Goal: Task Accomplishment & Management: Use online tool/utility

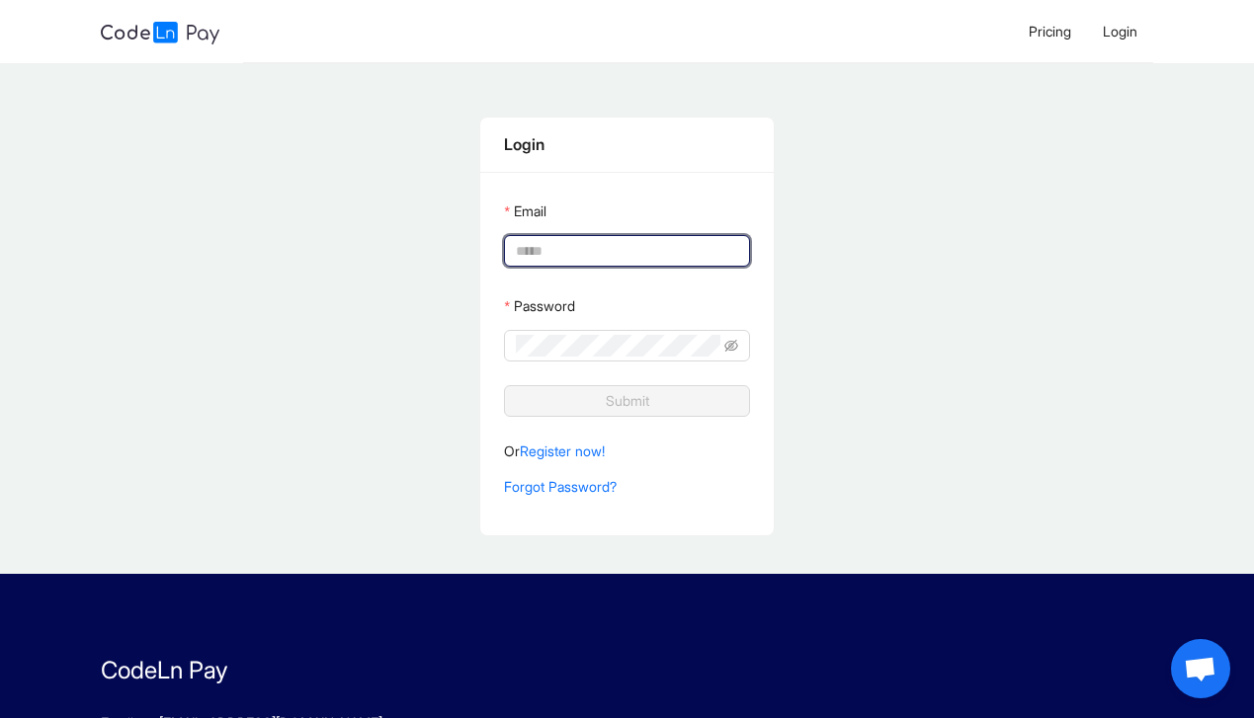
type input "**********"
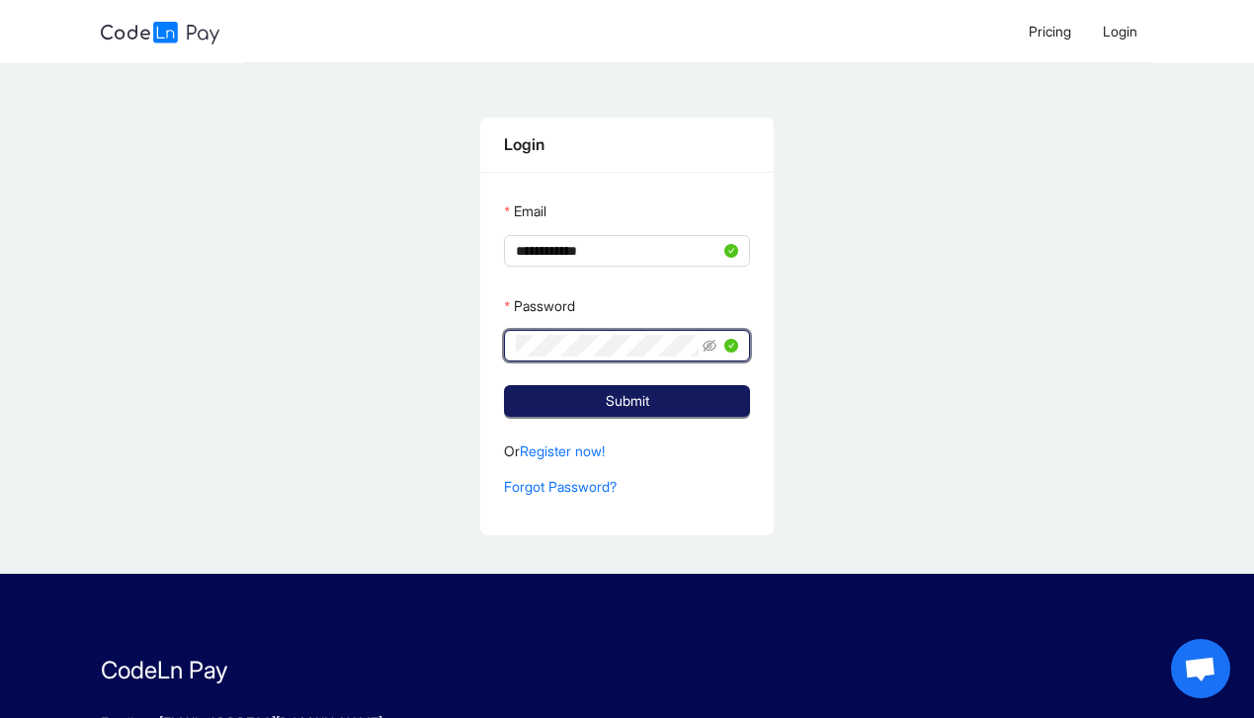
click at [637, 410] on span "Submit" at bounding box center [627, 401] width 43 height 22
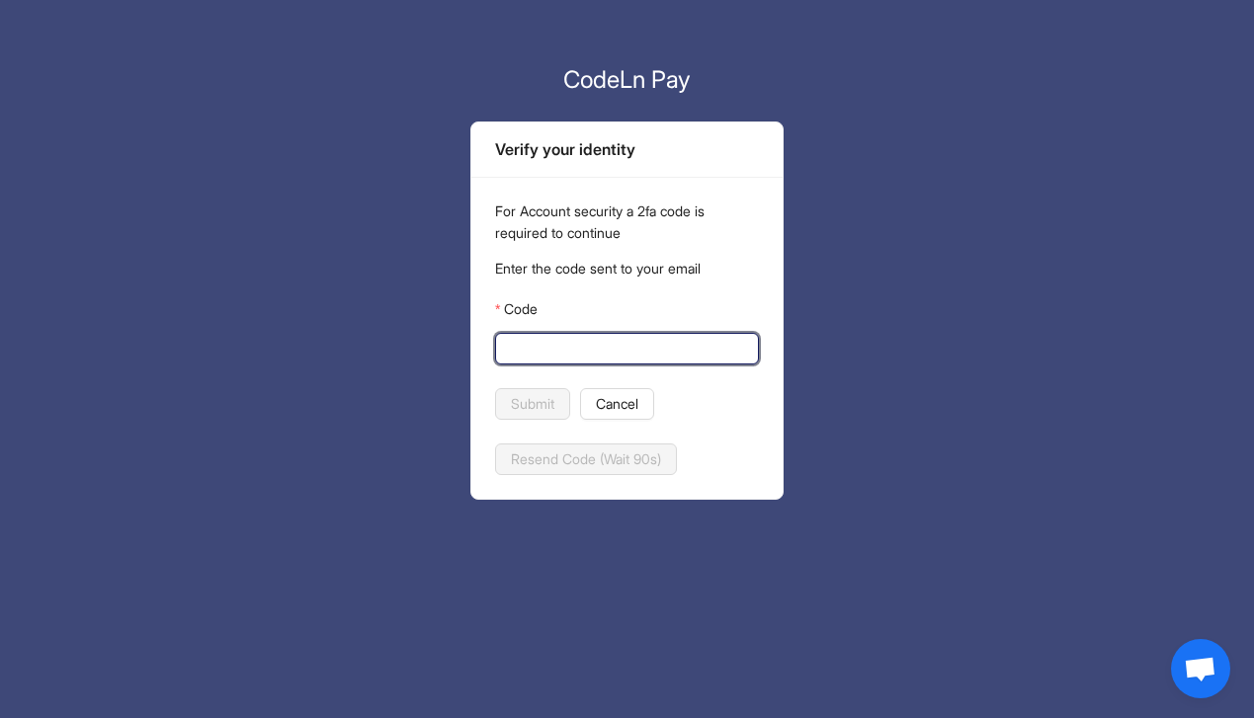
click at [583, 356] on input "Code" at bounding box center [625, 349] width 236 height 22
click at [621, 355] on input "Code" at bounding box center [625, 349] width 236 height 22
paste input "******"
type input "******"
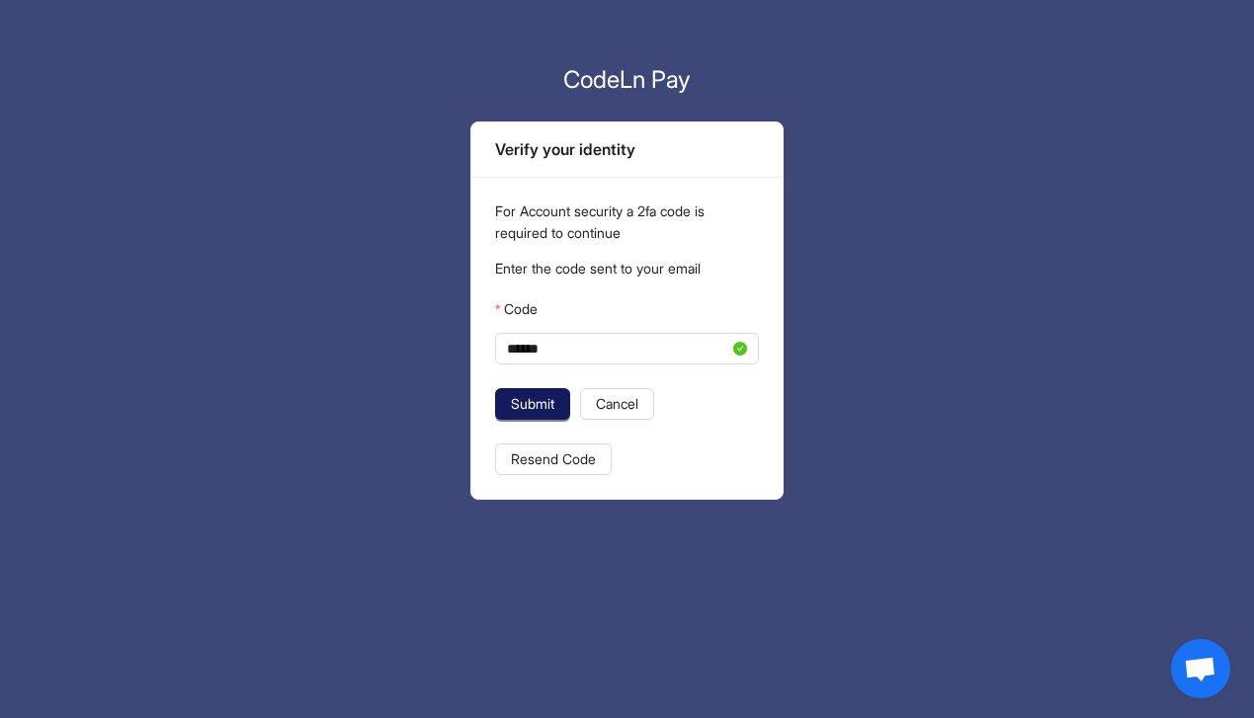
click at [522, 400] on span "Submit" at bounding box center [532, 404] width 43 height 22
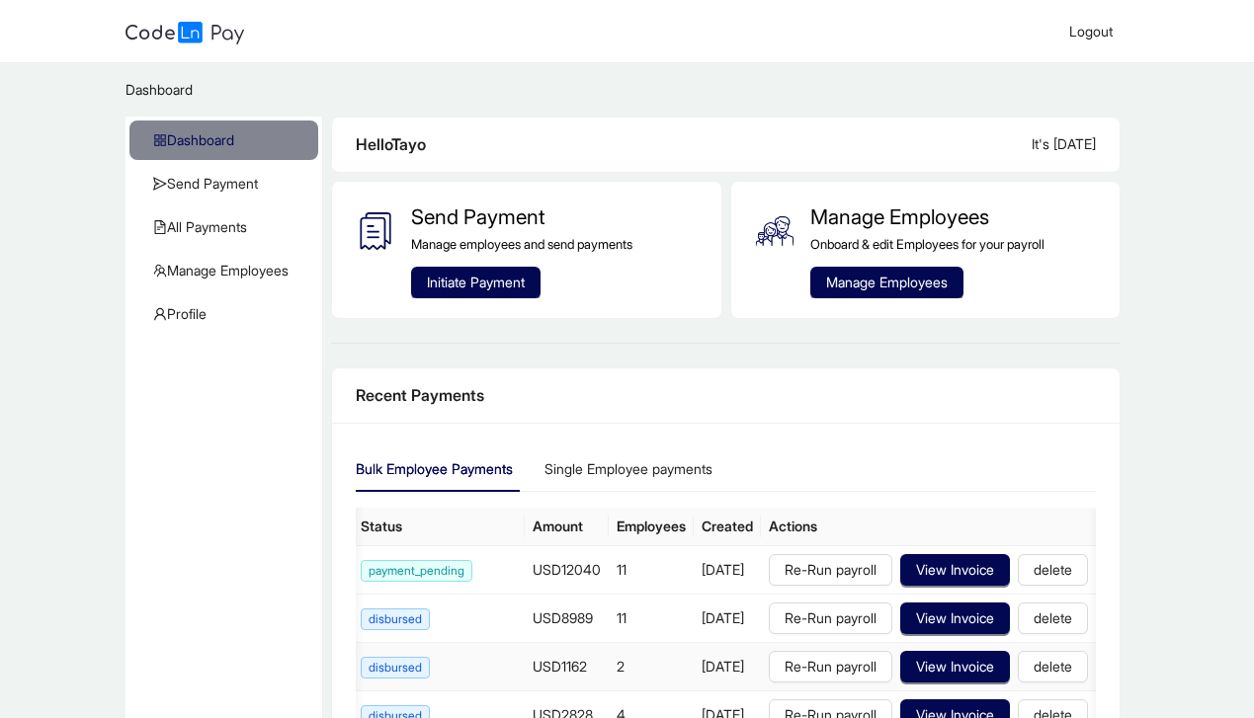
scroll to position [0, 147]
click at [994, 624] on span "View Invoice" at bounding box center [955, 619] width 78 height 22
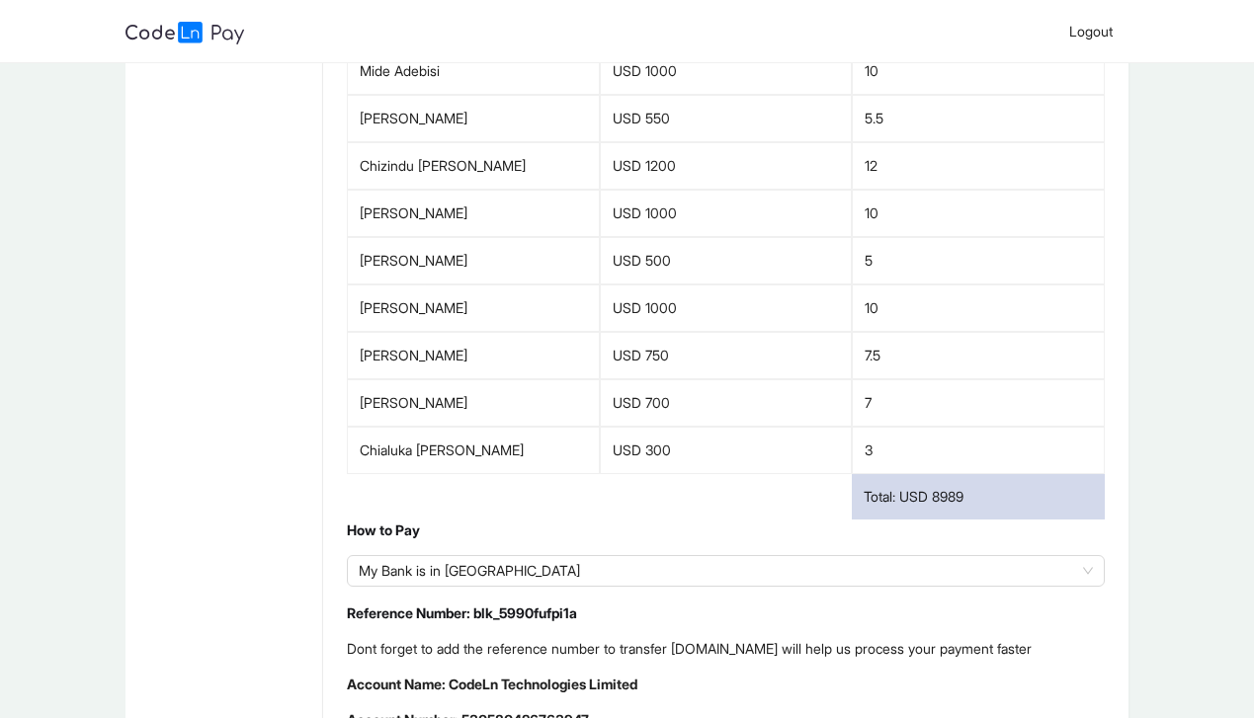
scroll to position [469, 0]
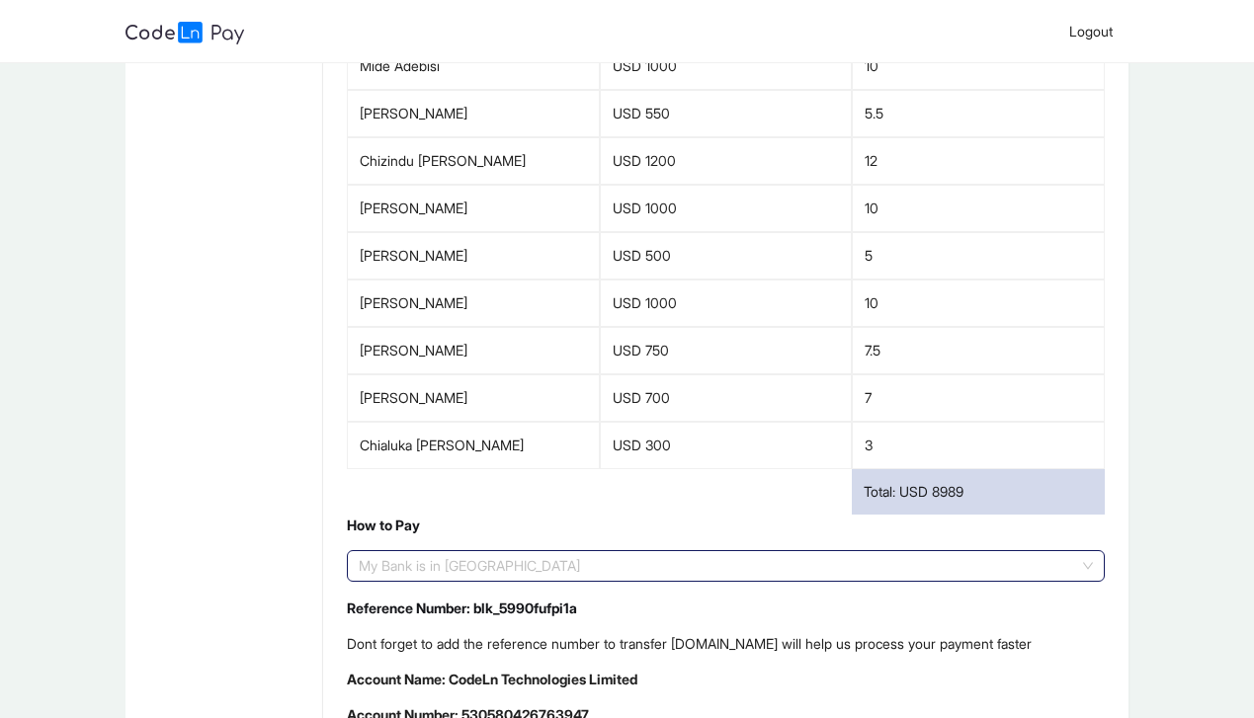
click at [710, 555] on span "My Bank is in [GEOGRAPHIC_DATA]" at bounding box center [726, 566] width 734 height 30
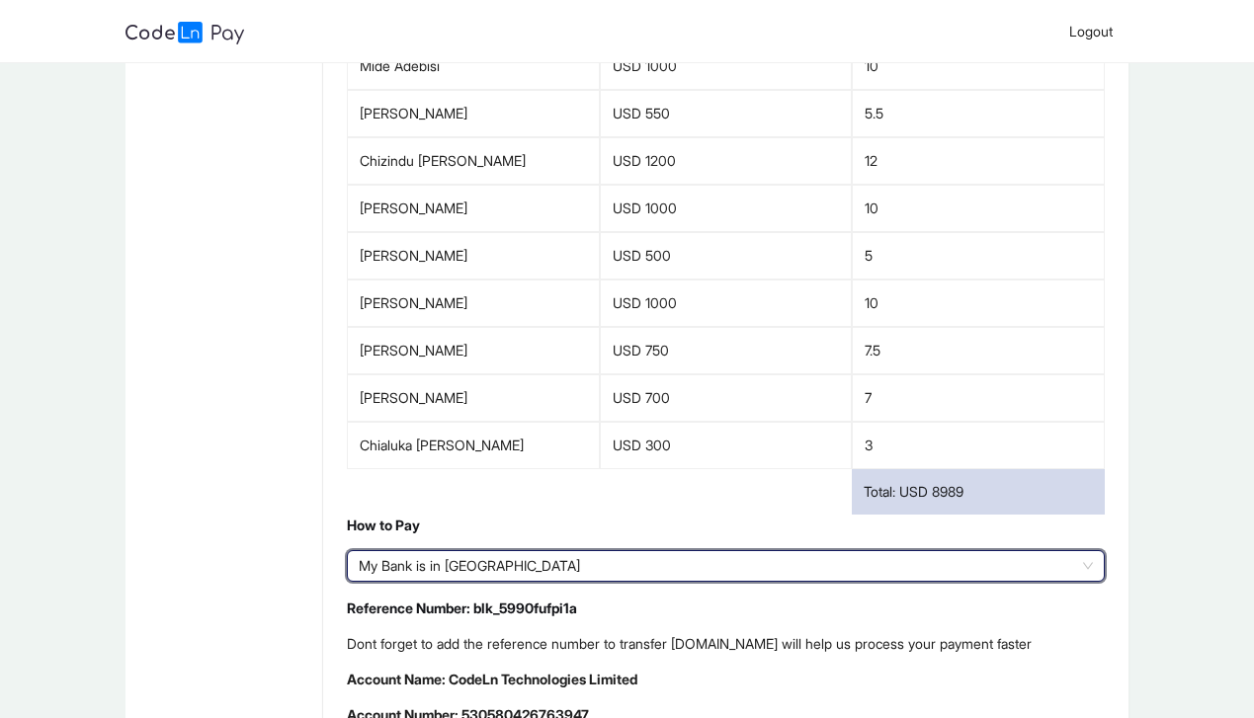
click at [674, 518] on p "How to Pay" at bounding box center [726, 526] width 758 height 22
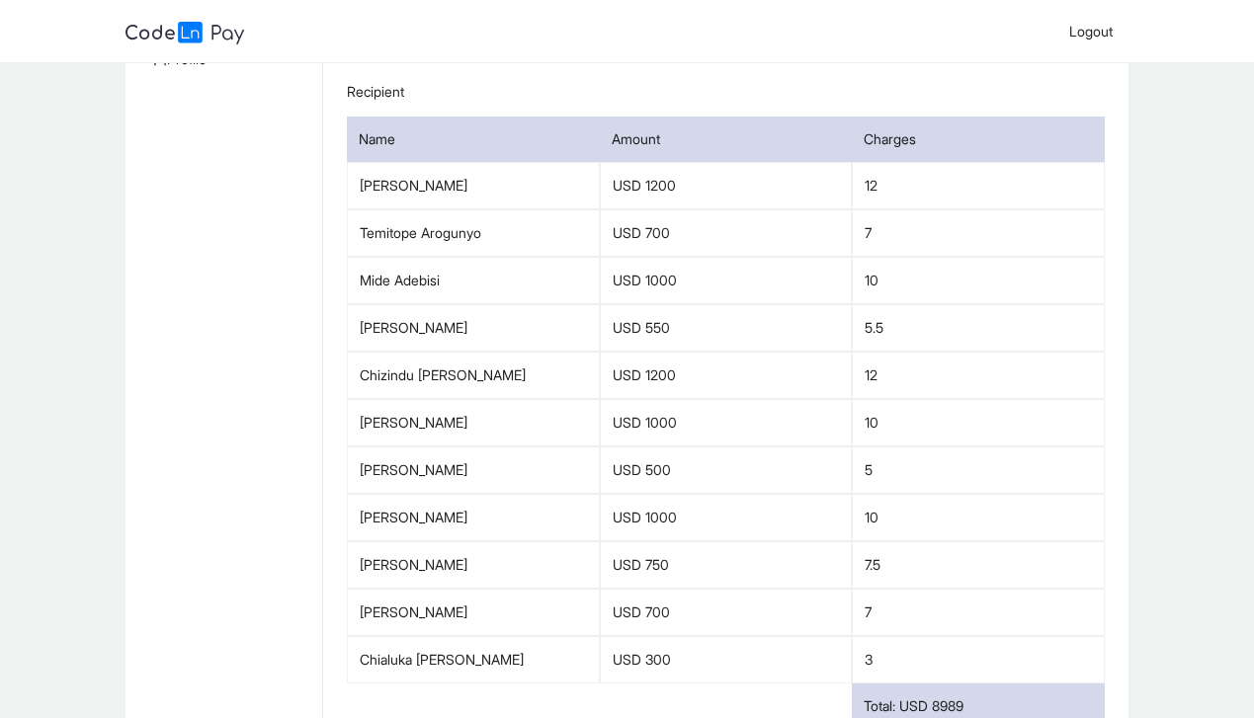
scroll to position [250, 0]
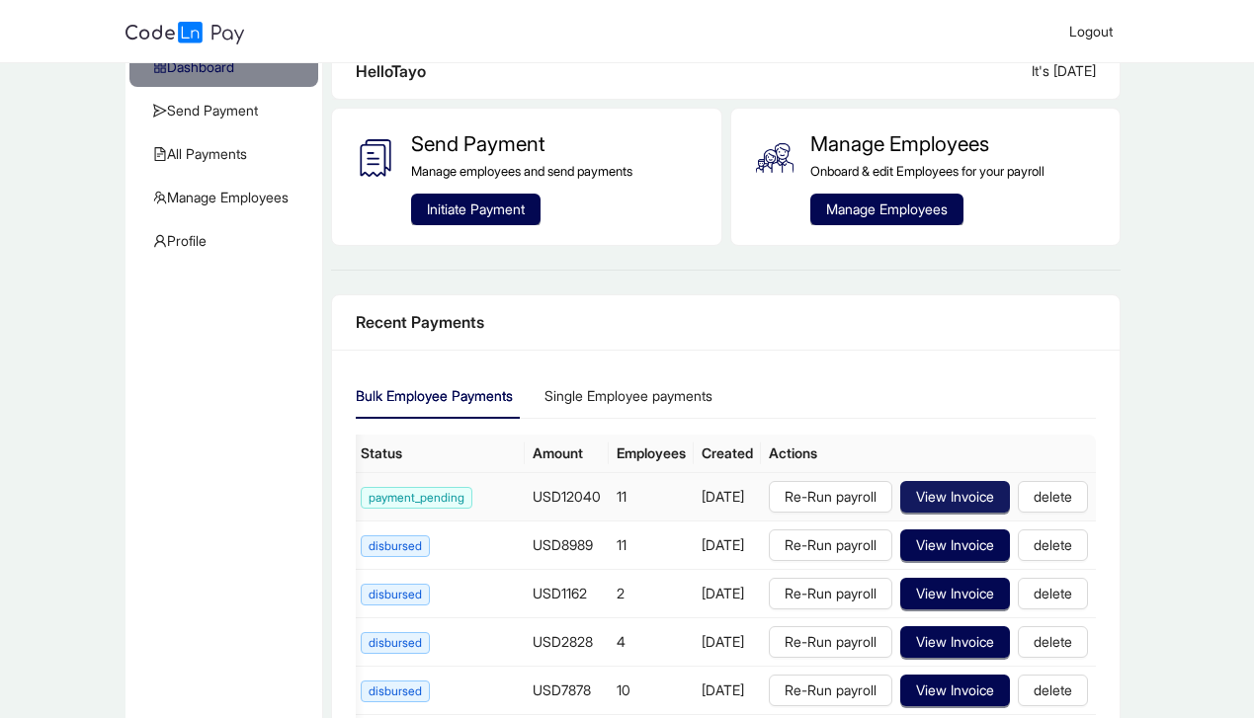
scroll to position [0, 229]
click at [973, 500] on span "View Invoice" at bounding box center [955, 497] width 78 height 22
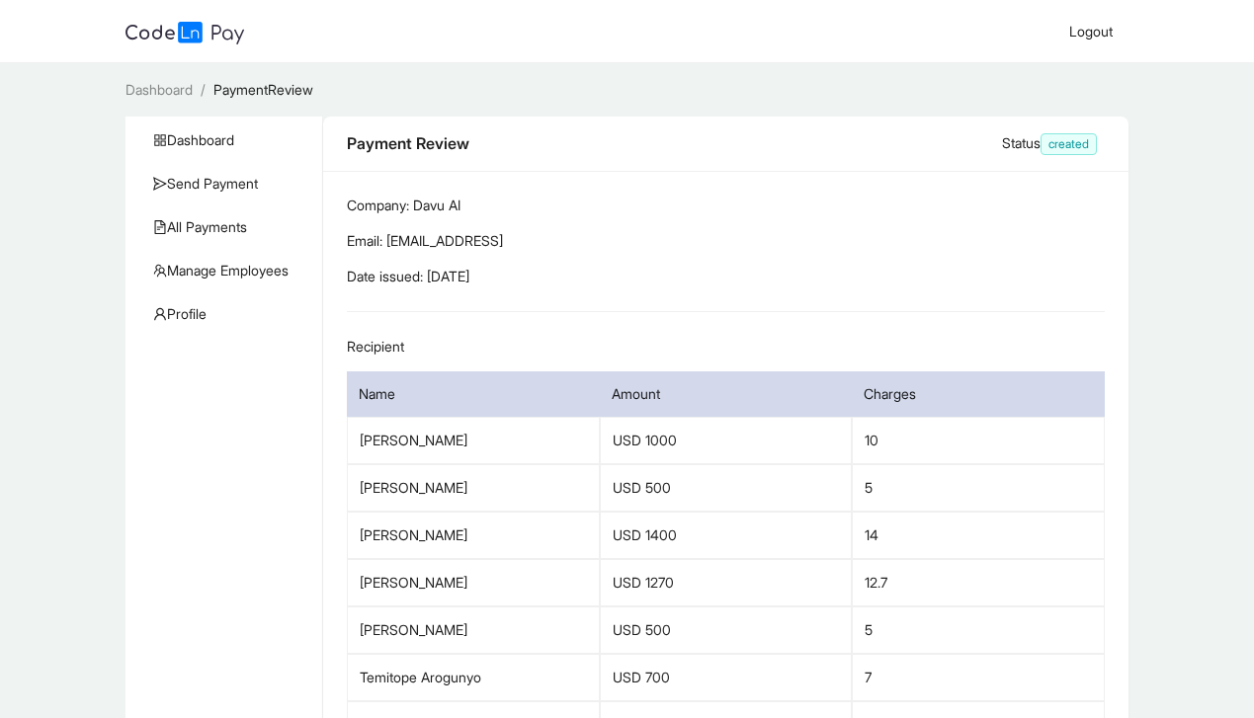
scroll to position [0, 0]
